Goal: Understand process/instructions: Learn about a topic

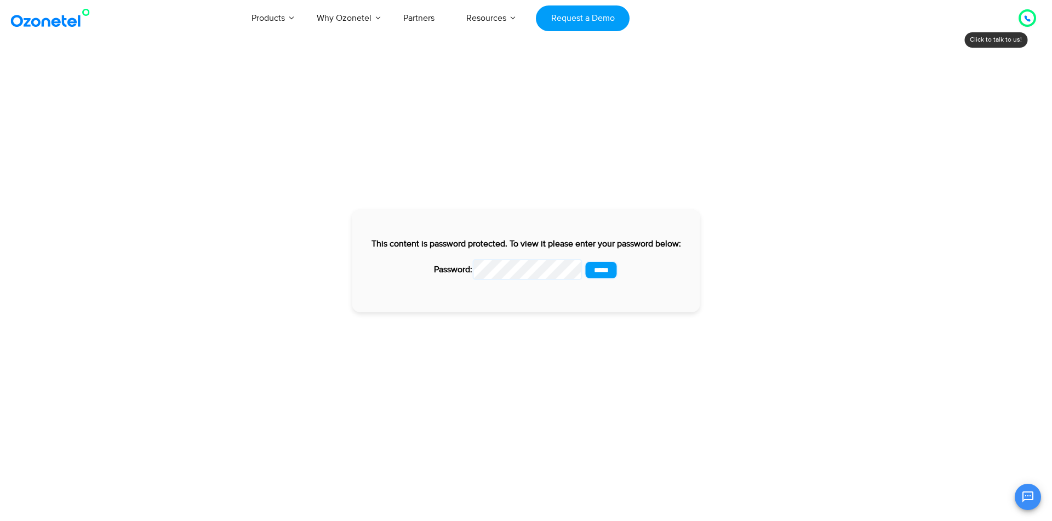
click at [585, 261] on input "*****" at bounding box center [601, 270] width 33 height 19
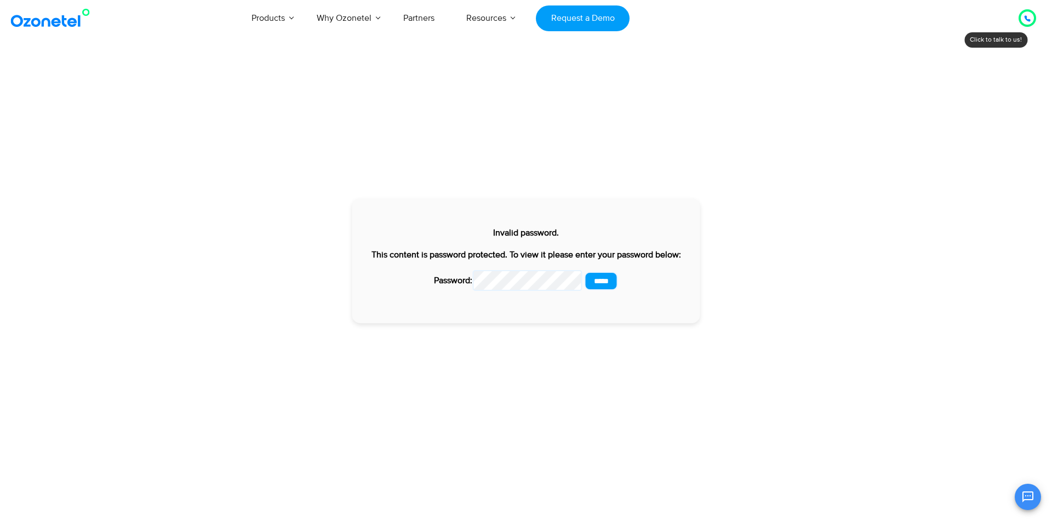
click at [603, 279] on input "*****" at bounding box center [601, 281] width 33 height 19
